Goal: Task Accomplishment & Management: Use online tool/utility

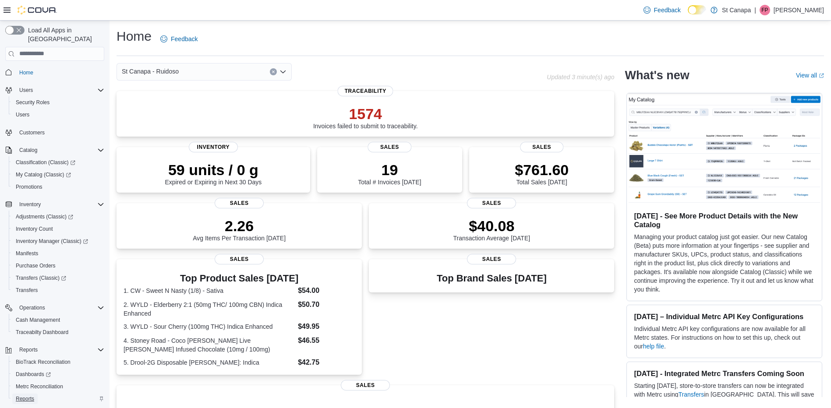
click at [35, 394] on link "Reports" at bounding box center [24, 399] width 25 height 11
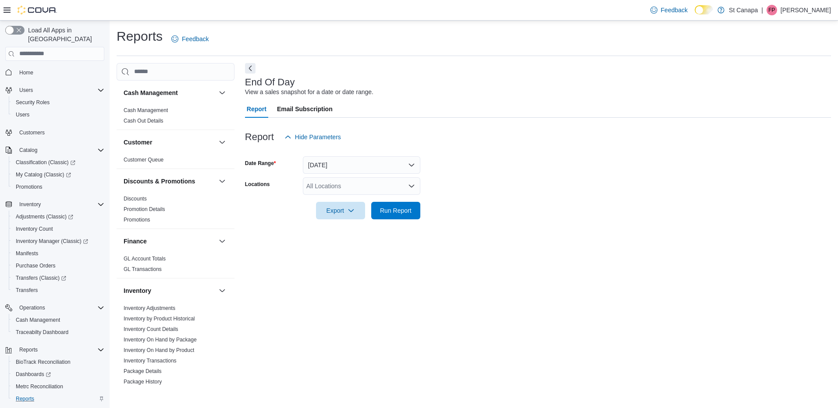
click at [394, 192] on div "All Locations" at bounding box center [361, 186] width 117 height 18
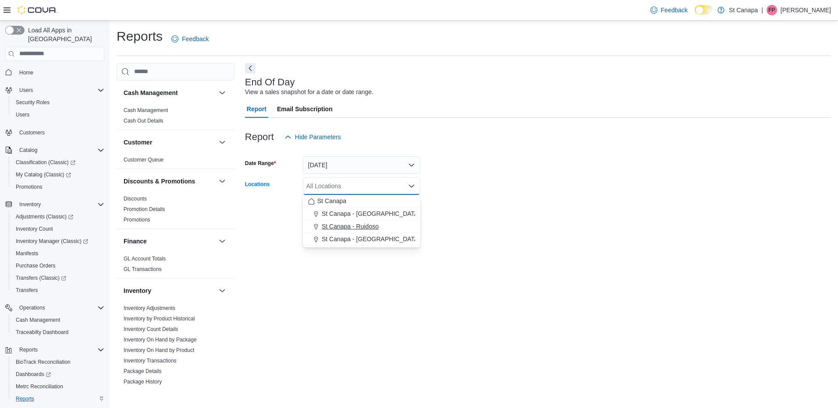
click at [386, 227] on div "St Canapa - Ruidoso" at bounding box center [361, 226] width 107 height 9
click at [497, 236] on div "End Of Day View a sales snapshot for a date or date range. Report Email Subscri…" at bounding box center [538, 225] width 586 height 324
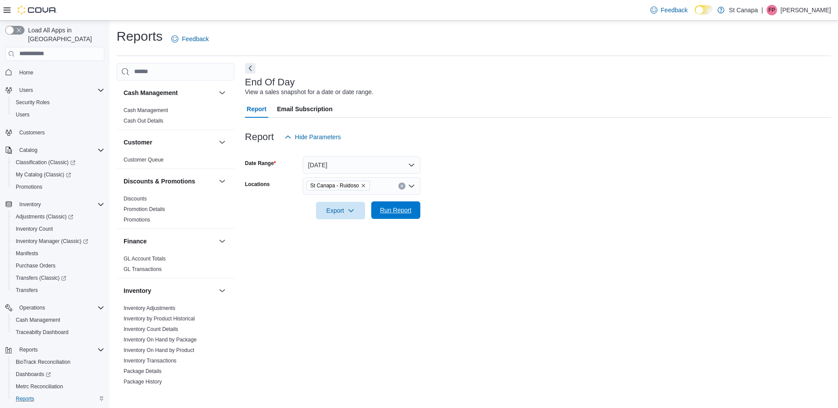
click at [392, 215] on span "Run Report" at bounding box center [395, 211] width 39 height 18
